Goal: Navigation & Orientation: Find specific page/section

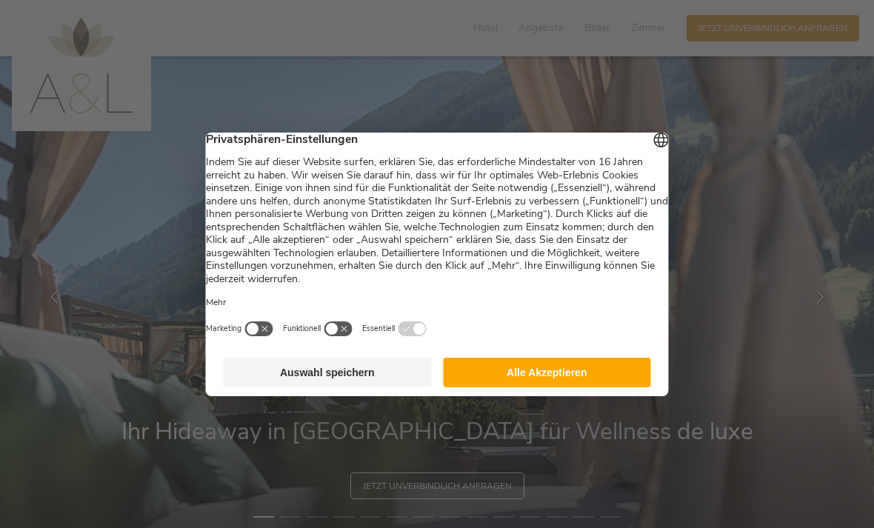
click at [552, 382] on button "Alle Akzeptieren" at bounding box center [547, 373] width 208 height 30
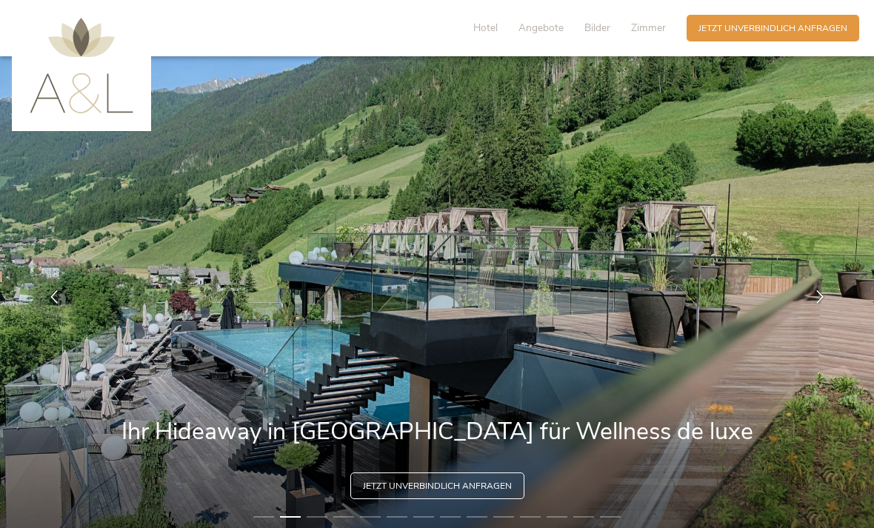
click at [823, 304] on icon at bounding box center [819, 296] width 13 height 13
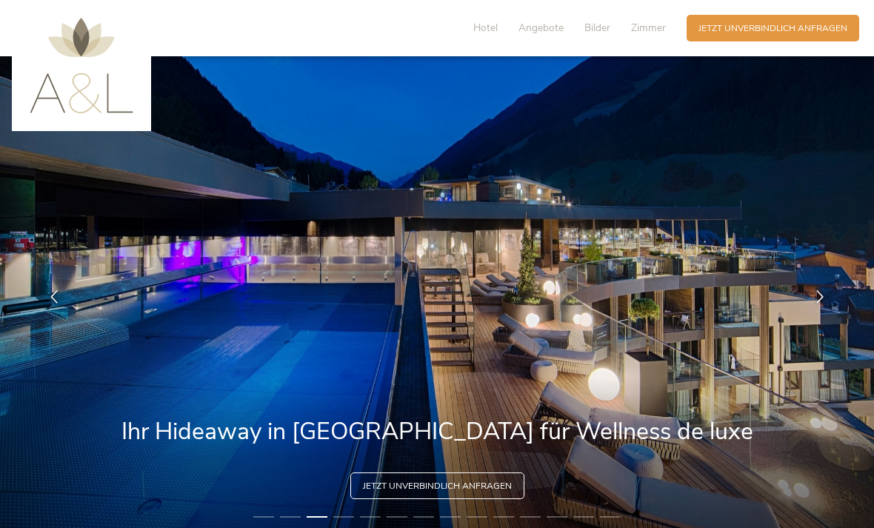
click at [821, 304] on icon at bounding box center [819, 296] width 13 height 13
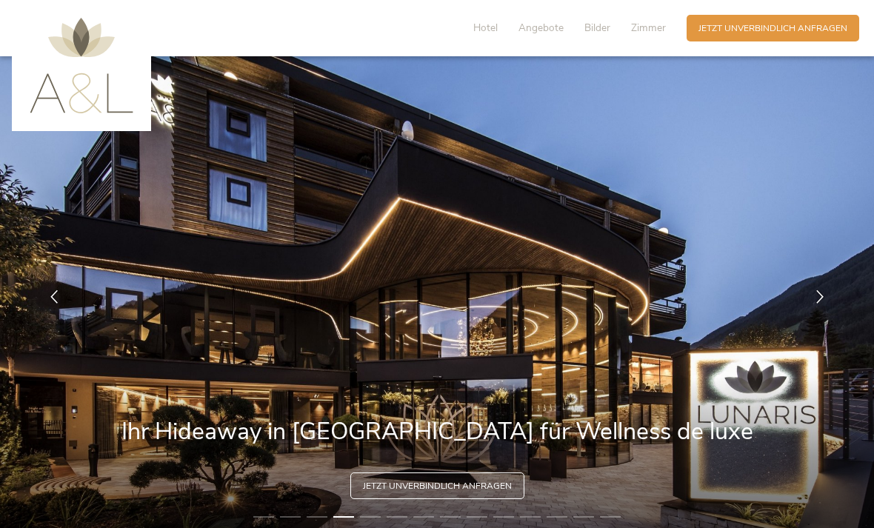
click at [814, 304] on icon at bounding box center [819, 296] width 13 height 13
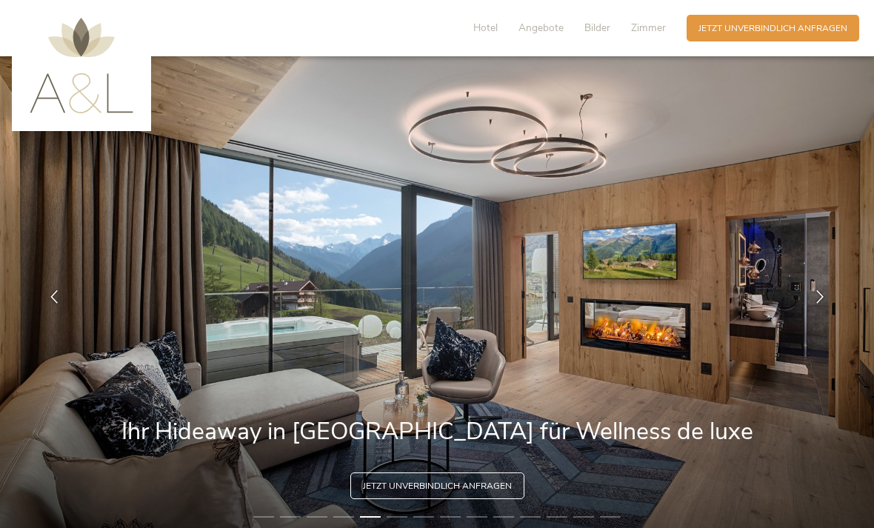
click at [817, 304] on icon at bounding box center [819, 296] width 13 height 13
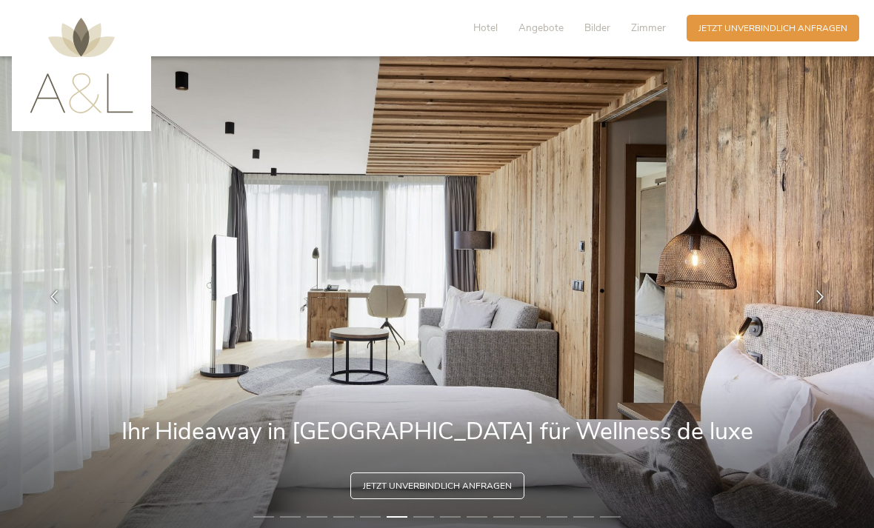
click at [822, 304] on icon at bounding box center [819, 296] width 13 height 13
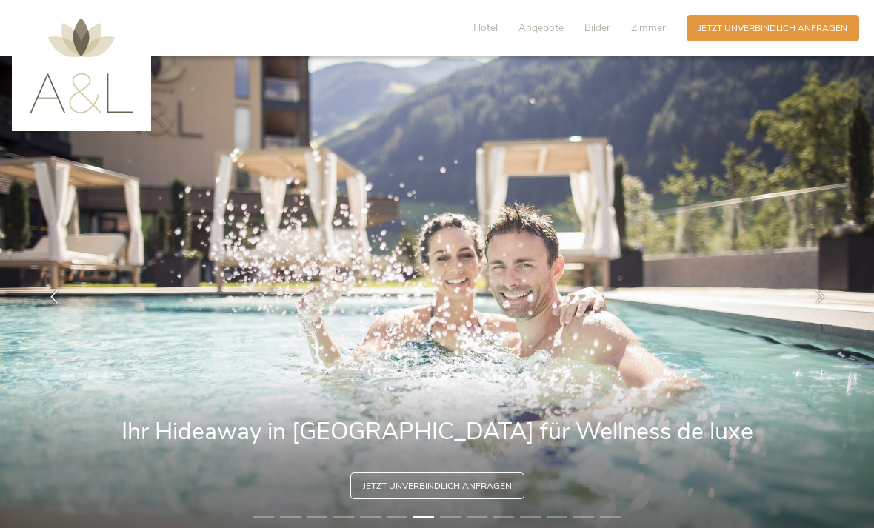
click at [811, 316] on div at bounding box center [820, 297] width 37 height 37
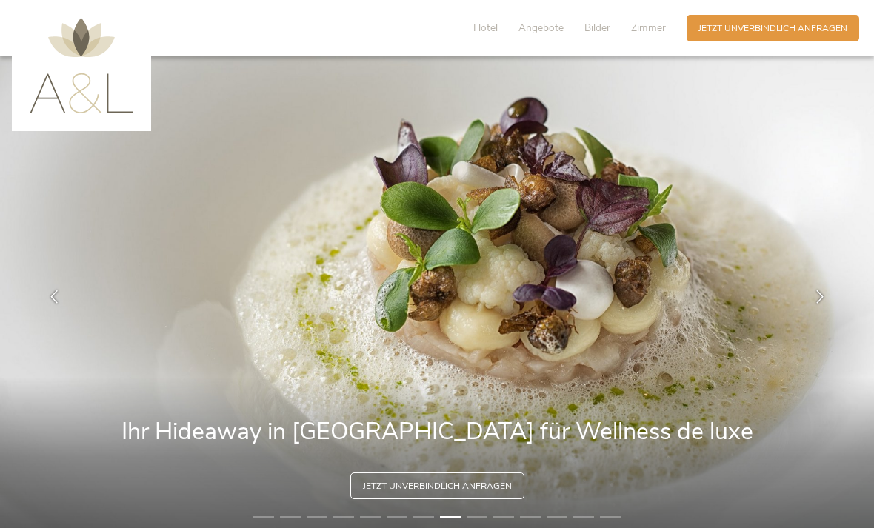
click at [816, 304] on icon at bounding box center [819, 296] width 13 height 13
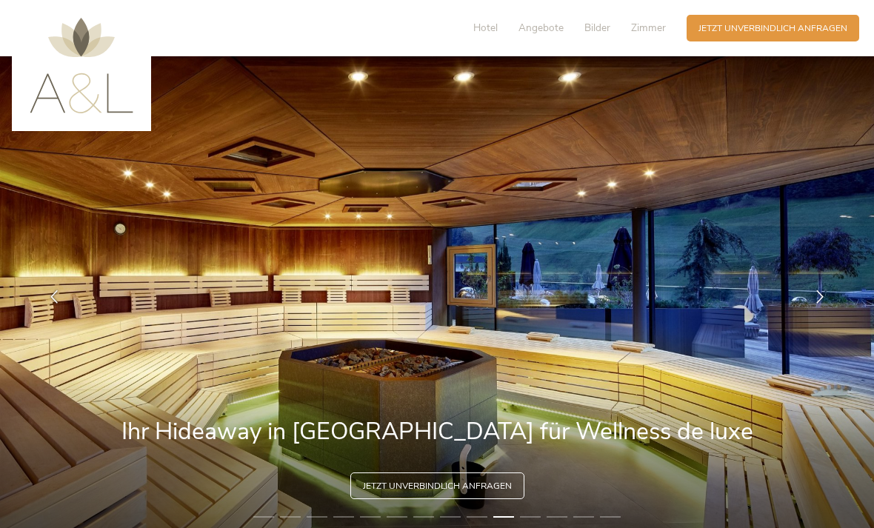
click at [829, 311] on div at bounding box center [820, 297] width 37 height 37
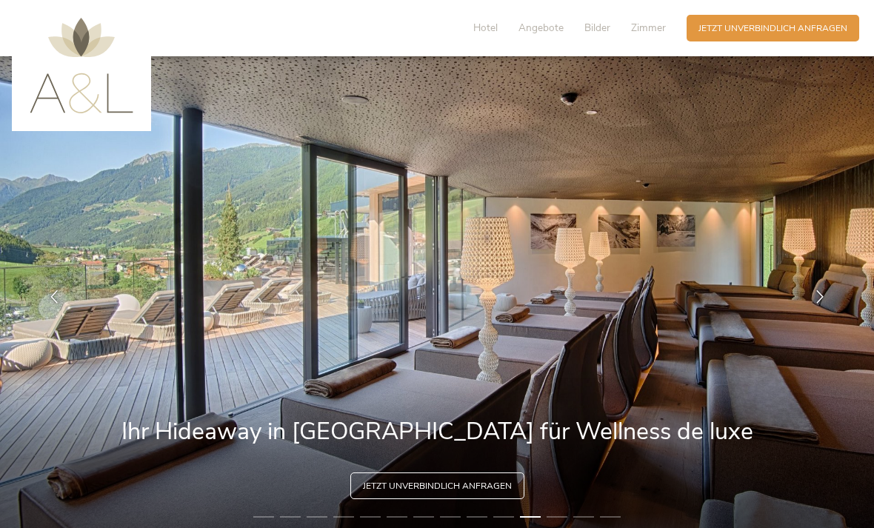
click at [819, 296] on img at bounding box center [437, 297] width 874 height 482
click at [828, 301] on div at bounding box center [820, 297] width 37 height 37
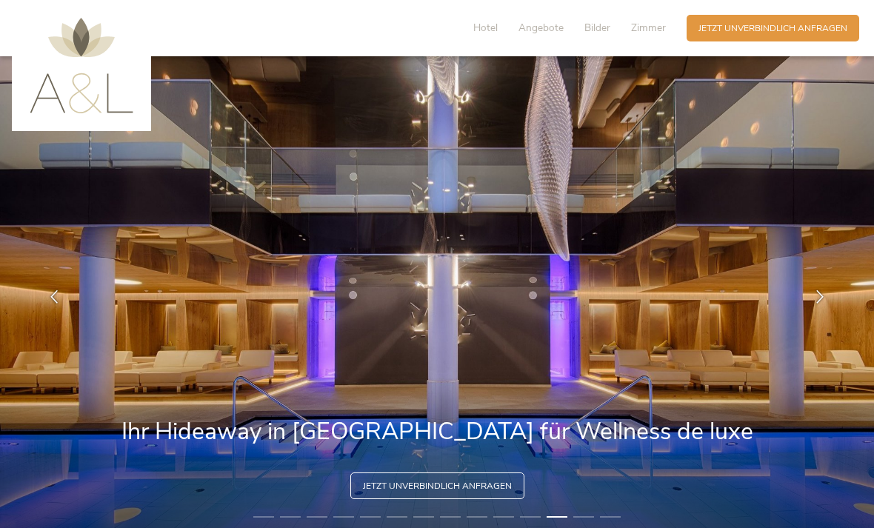
click at [825, 305] on div at bounding box center [820, 297] width 37 height 37
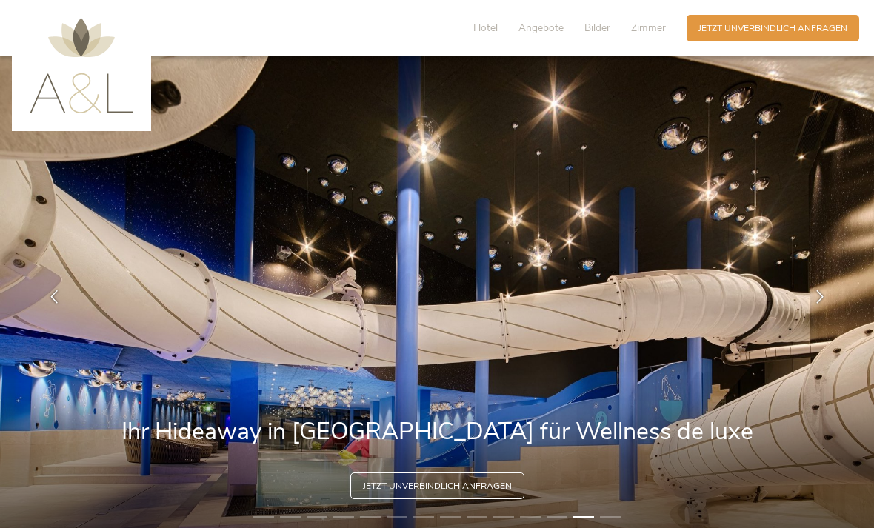
click at [823, 304] on icon at bounding box center [819, 296] width 13 height 13
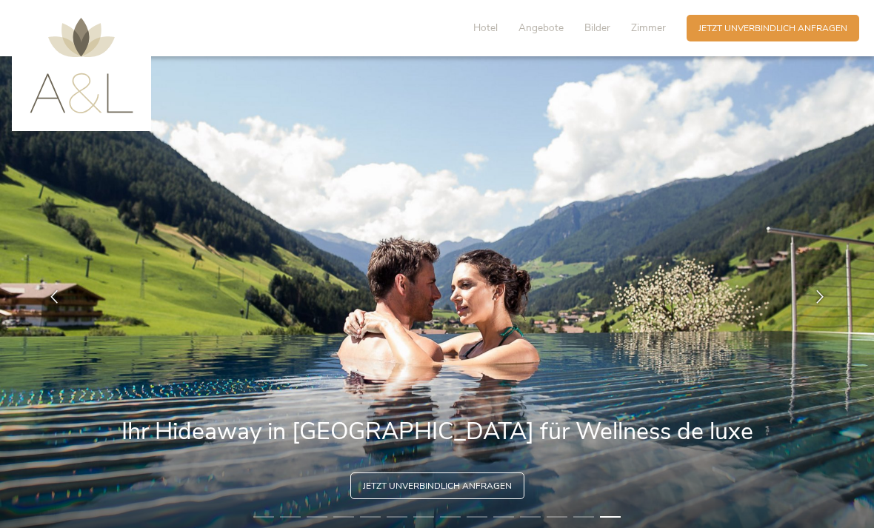
click at [819, 304] on icon at bounding box center [819, 296] width 13 height 13
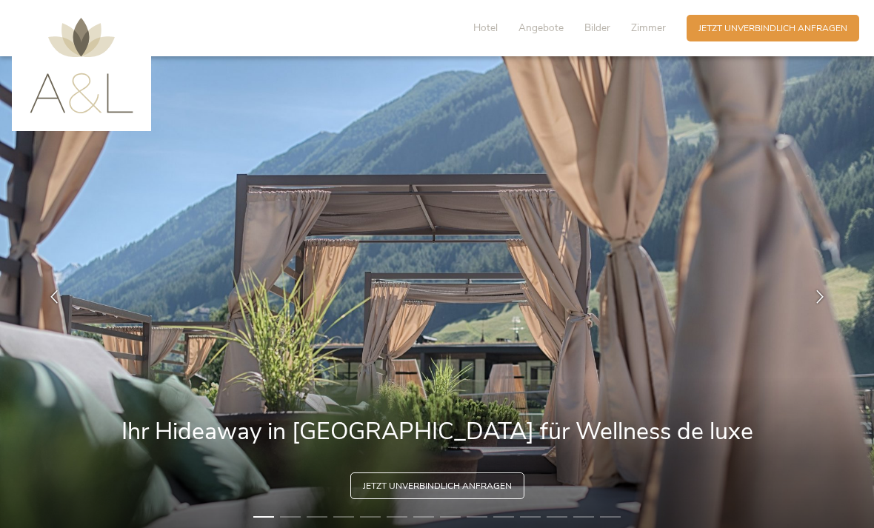
click at [823, 299] on div at bounding box center [820, 297] width 37 height 37
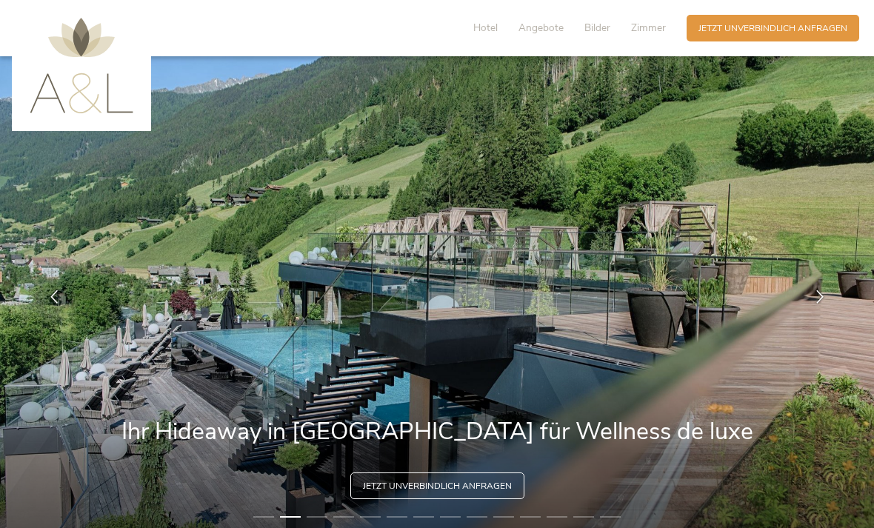
click at [836, 314] on div at bounding box center [820, 297] width 37 height 37
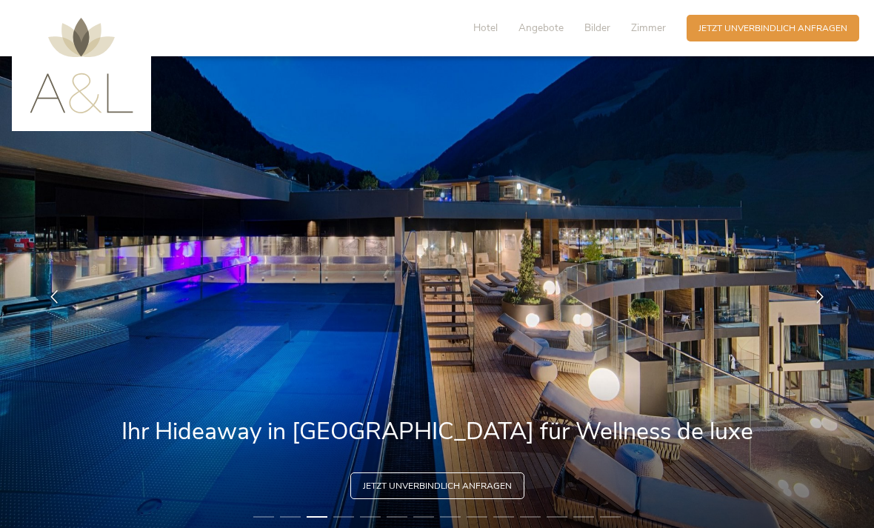
click at [832, 310] on div at bounding box center [820, 297] width 37 height 37
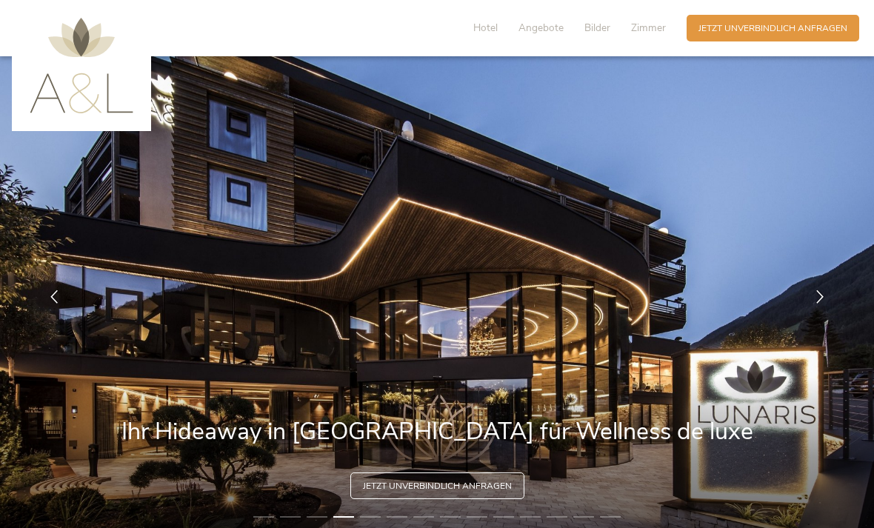
click at [836, 316] on div at bounding box center [820, 297] width 37 height 37
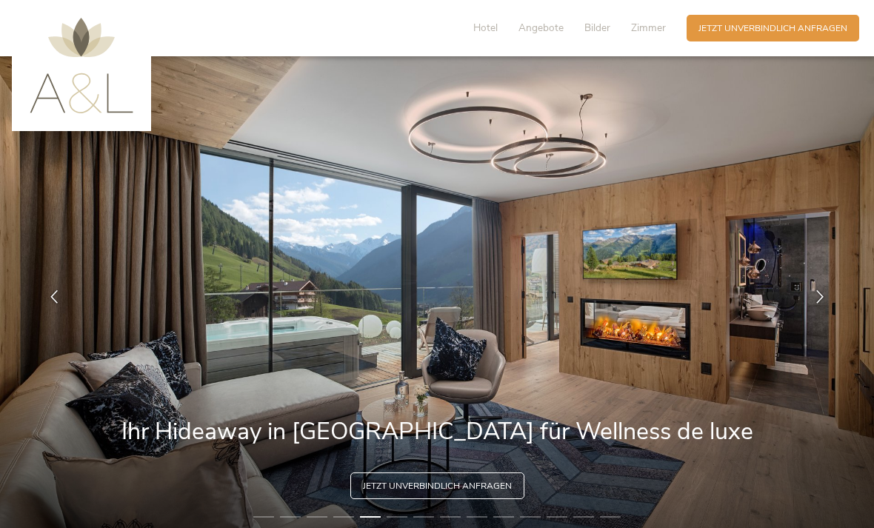
click at [828, 309] on div at bounding box center [820, 297] width 37 height 37
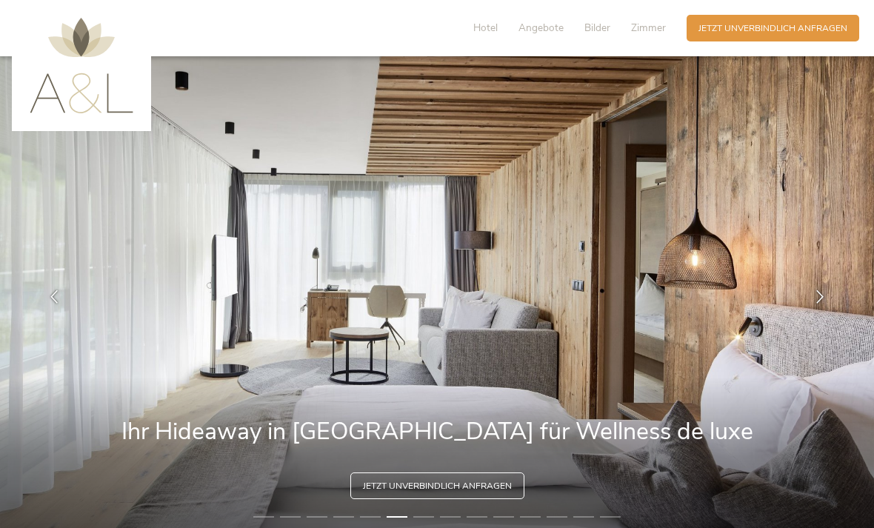
click at [833, 302] on div at bounding box center [820, 297] width 37 height 37
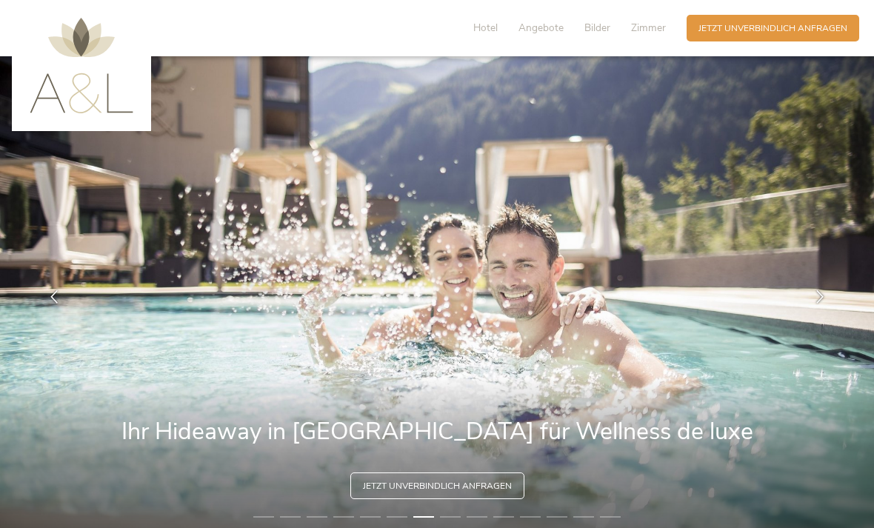
click at [827, 304] on icon at bounding box center [819, 296] width 13 height 13
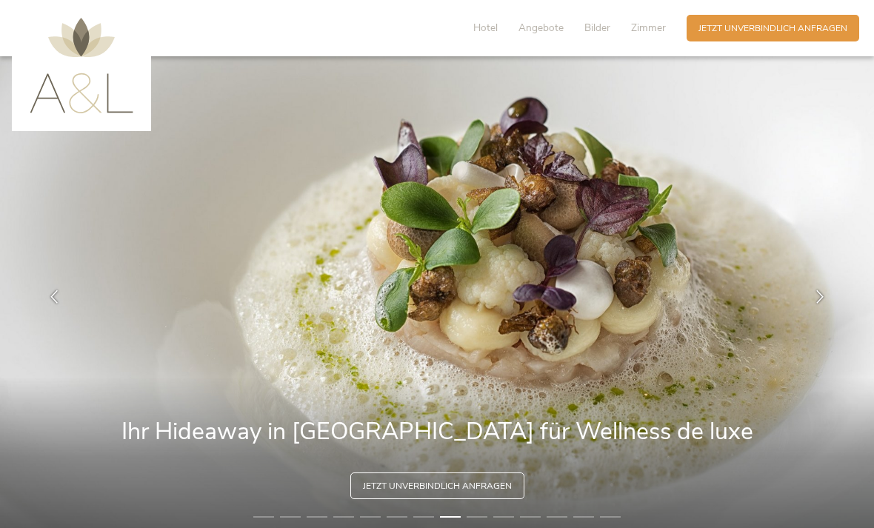
click at [836, 306] on div at bounding box center [820, 297] width 37 height 37
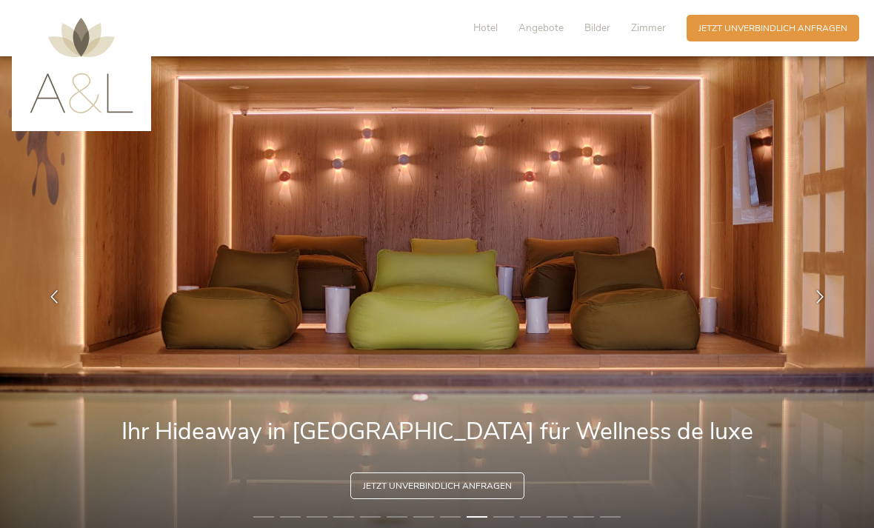
click at [825, 304] on icon at bounding box center [819, 296] width 13 height 13
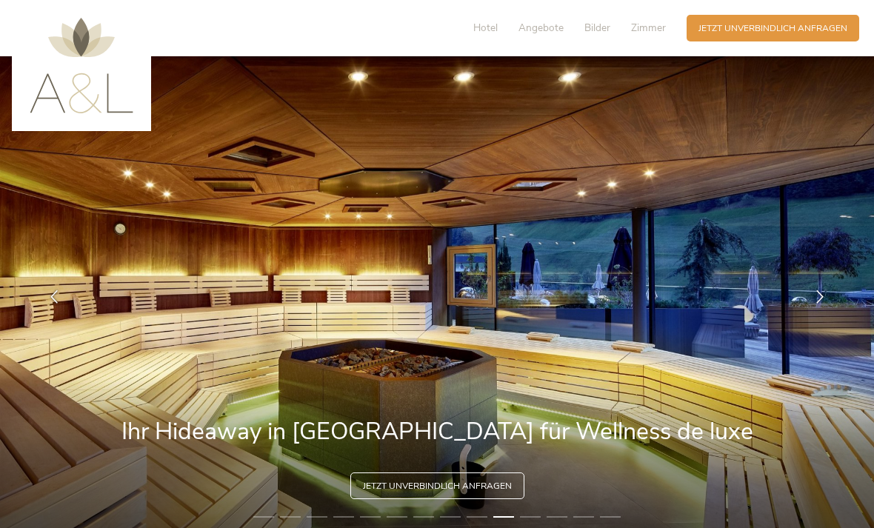
click at [825, 304] on icon at bounding box center [819, 296] width 13 height 13
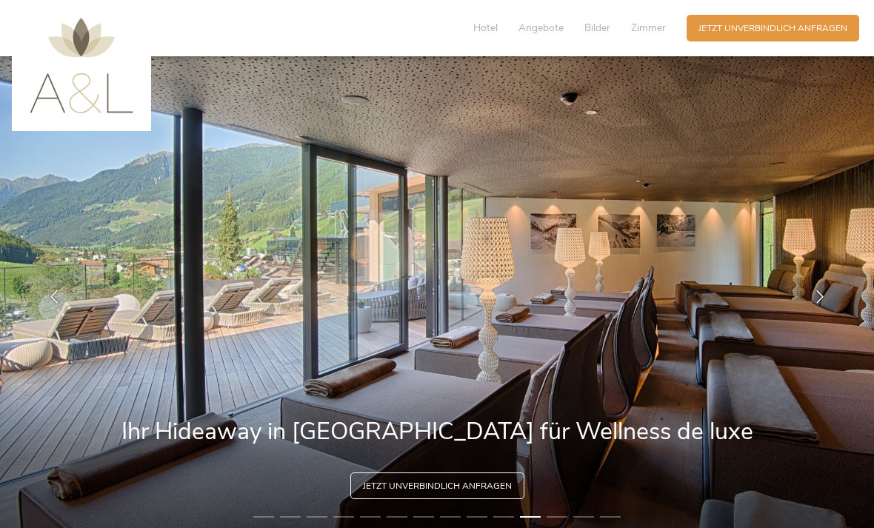
click at [822, 299] on div at bounding box center [820, 297] width 37 height 37
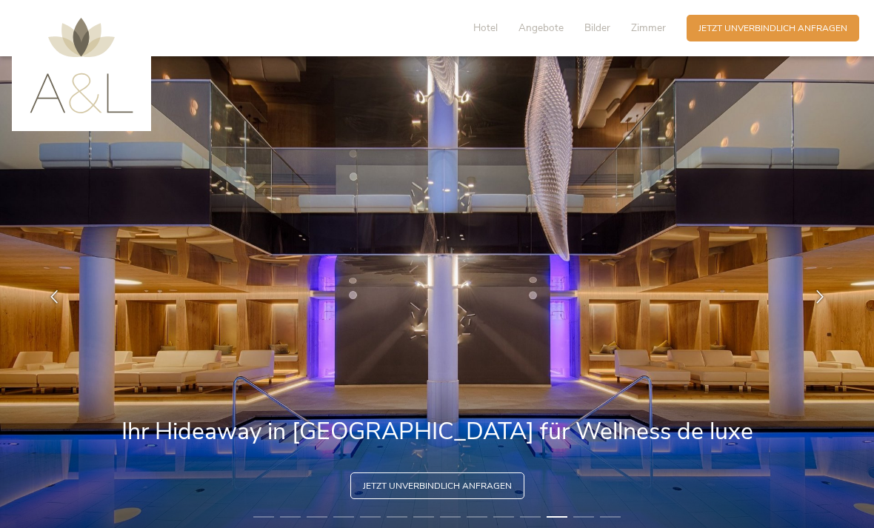
click at [824, 304] on icon at bounding box center [819, 296] width 13 height 13
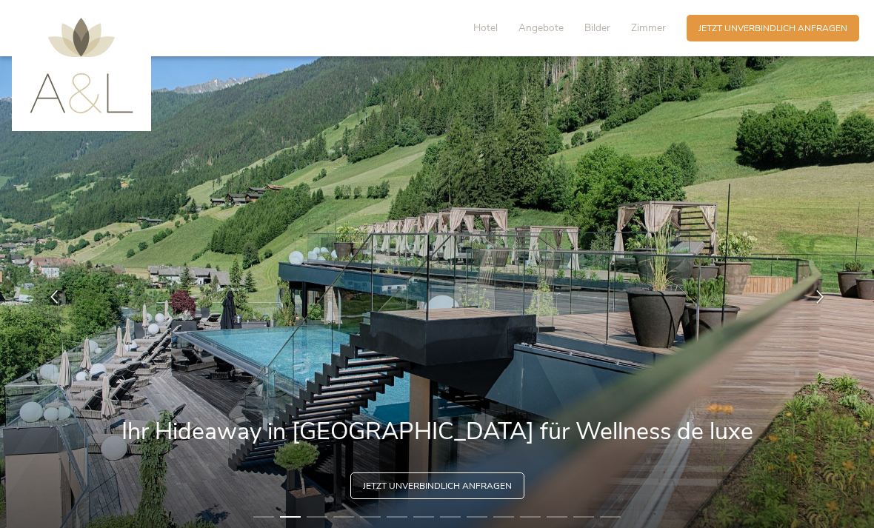
click at [816, 304] on icon at bounding box center [819, 296] width 13 height 13
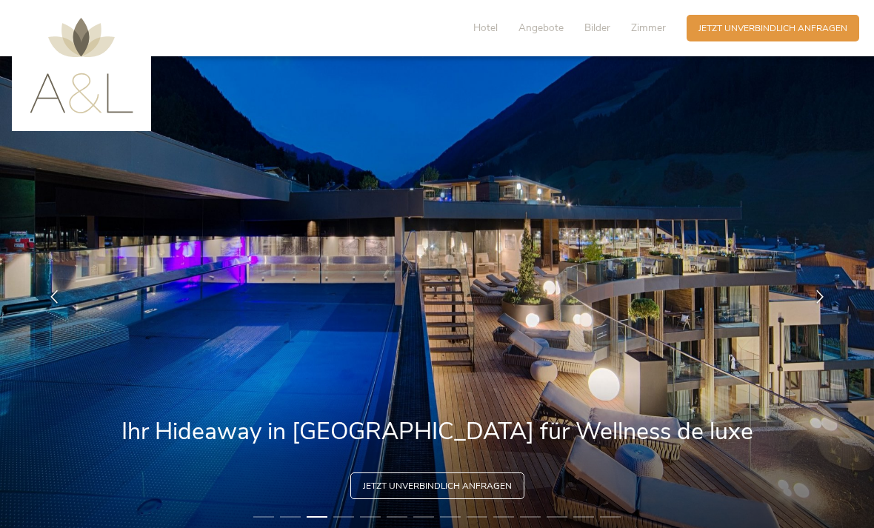
click at [825, 304] on icon at bounding box center [819, 296] width 13 height 13
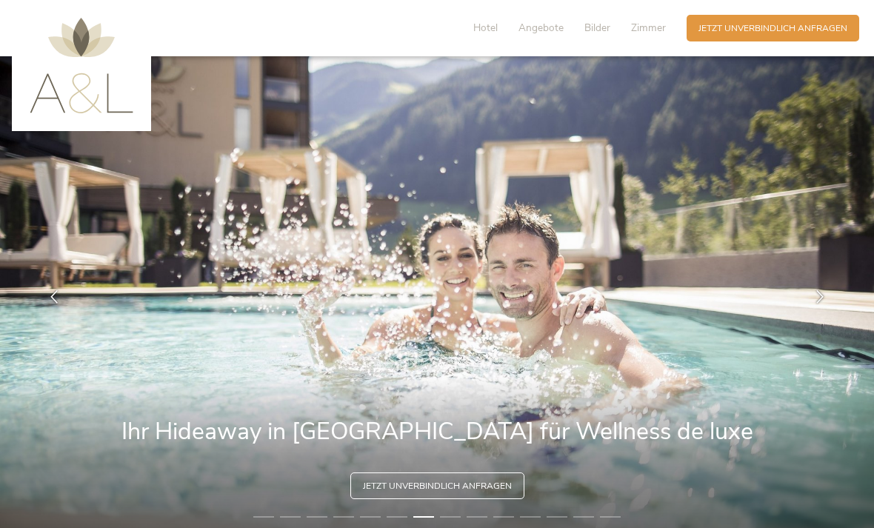
click at [488, 27] on span "Hotel" at bounding box center [485, 28] width 24 height 14
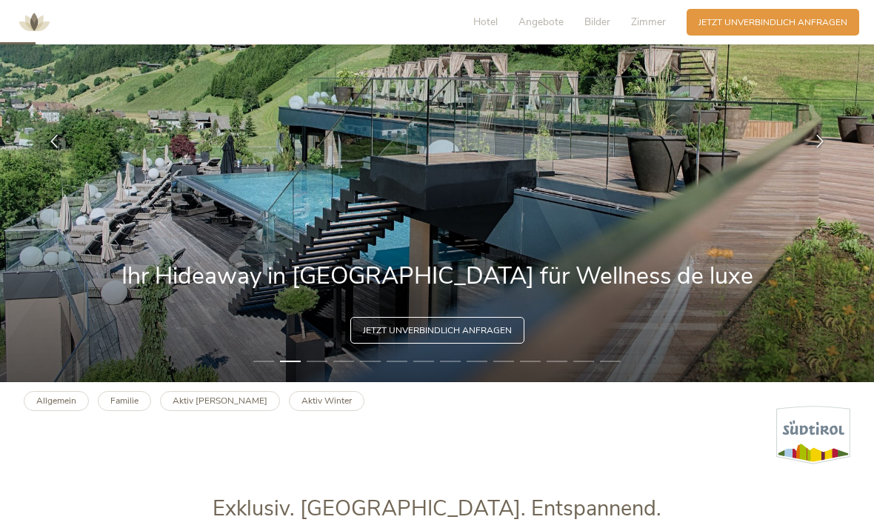
scroll to position [153, 0]
